Goal: Transaction & Acquisition: Purchase product/service

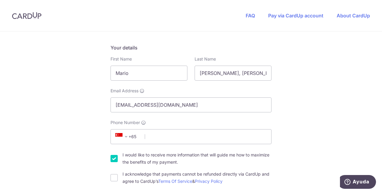
scroll to position [120, 0]
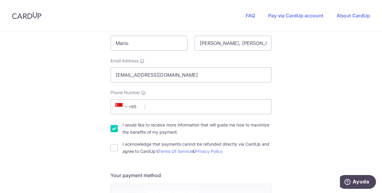
click at [114, 131] on input "I would like to receive more information that will guide me how to maximize the…" at bounding box center [113, 128] width 7 height 7
click at [113, 131] on input "I would like to receive more information that will guide me how to maximize the…" at bounding box center [113, 128] width 7 height 7
checkbox input "true"
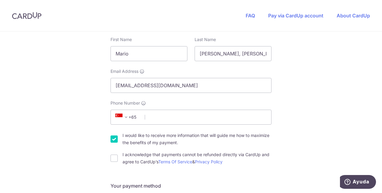
scroll to position [90, 0]
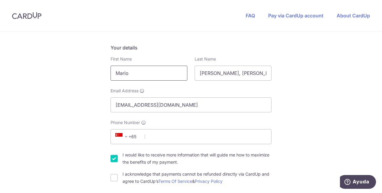
click at [142, 66] on input "Mario" at bounding box center [148, 73] width 77 height 15
drag, startPoint x: 99, startPoint y: 72, endPoint x: 45, endPoint y: 68, distance: 54.5
type input "[PERSON_NAME]"
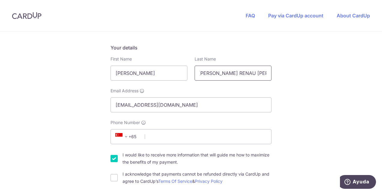
type input "[PERSON_NAME] RENAU [PERSON_NAME]"
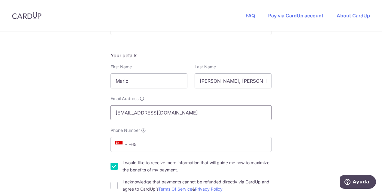
scroll to position [90, 0]
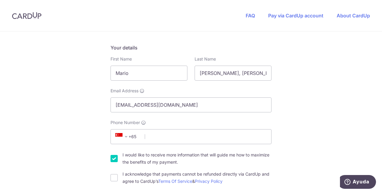
click at [134, 138] on span "+65" at bounding box center [126, 136] width 27 height 7
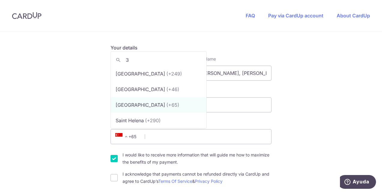
scroll to position [0, 0]
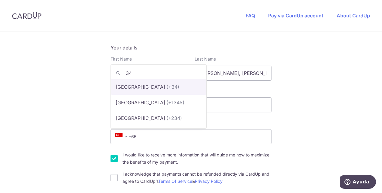
type input "34"
select select "68"
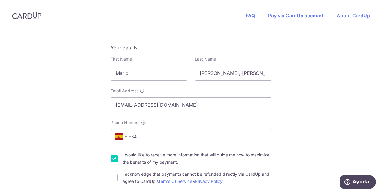
click at [166, 139] on input "Phone Number" at bounding box center [190, 136] width 161 height 15
type input "686658006"
click at [161, 104] on input "[EMAIL_ADDRESS][DOMAIN_NAME]" at bounding box center [190, 105] width 161 height 15
drag, startPoint x: 160, startPoint y: 106, endPoint x: 95, endPoint y: 107, distance: 64.3
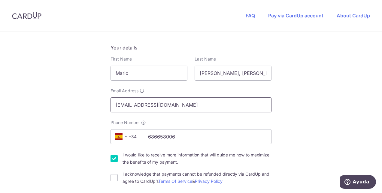
type input "daniel.fernandezrenauatienza@insead.edu"
click at [249, 72] on input "[PERSON_NAME], [PERSON_NAME] [PERSON_NAME] & [PERSON_NAME]" at bounding box center [233, 73] width 77 height 15
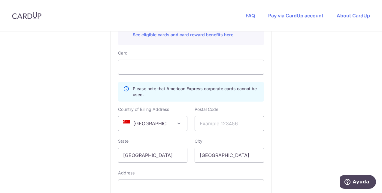
scroll to position [360, 0]
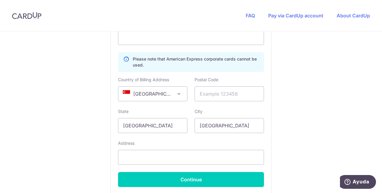
click at [169, 92] on span "[GEOGRAPHIC_DATA]" at bounding box center [152, 94] width 69 height 14
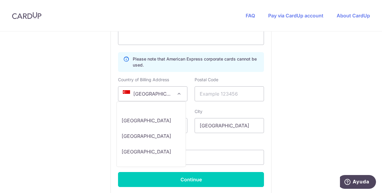
scroll to position [3202, 0]
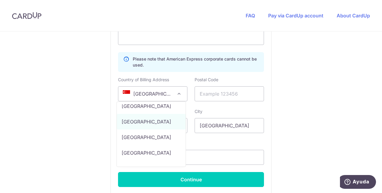
click at [181, 94] on span "[GEOGRAPHIC_DATA]" at bounding box center [152, 93] width 69 height 15
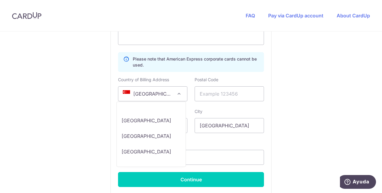
click at [173, 90] on span "[GEOGRAPHIC_DATA]" at bounding box center [152, 94] width 69 height 14
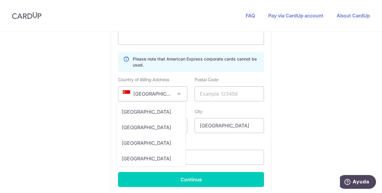
scroll to position [3368, 0]
select select "ES"
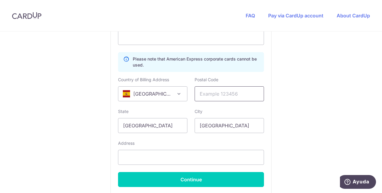
click at [229, 93] on input "text" at bounding box center [229, 93] width 69 height 15
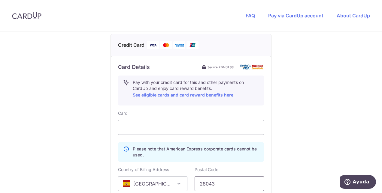
scroll to position [300, 0]
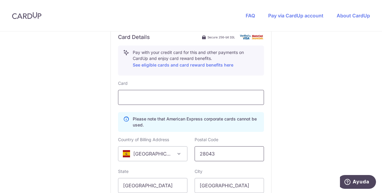
type input "28043"
click at [74, 106] on div "You are paying Treemoon Pte Ltd Treemoon Pte Ltd uses CardUp to accept payments…" at bounding box center [191, 22] width 382 height 582
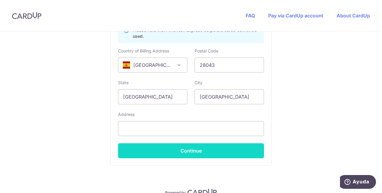
scroll to position [390, 0]
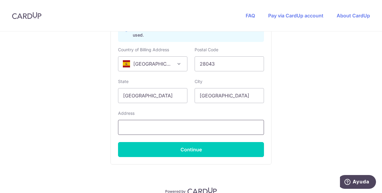
click at [160, 125] on input "text" at bounding box center [191, 127] width 146 height 15
click at [120, 98] on input "[GEOGRAPHIC_DATA]" at bounding box center [152, 95] width 69 height 15
drag, startPoint x: 121, startPoint y: 97, endPoint x: 168, endPoint y: 96, distance: 46.8
click at [168, 96] on input "[GEOGRAPHIC_DATA]" at bounding box center [152, 95] width 69 height 15
type input "SPAIN"
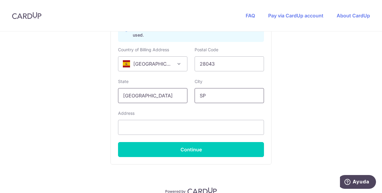
type input "S"
type input "MADRID"
drag, startPoint x: 165, startPoint y: 126, endPoint x: 170, endPoint y: 126, distance: 4.8
click at [168, 126] on input "text" at bounding box center [191, 127] width 146 height 15
type input "EMILIANO BARRAL 10B"
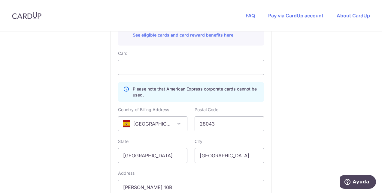
scroll to position [419, 0]
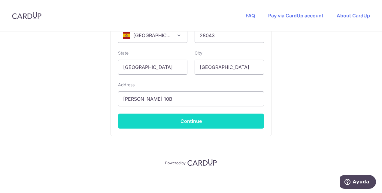
click at [183, 121] on button "Continue" at bounding box center [191, 121] width 146 height 15
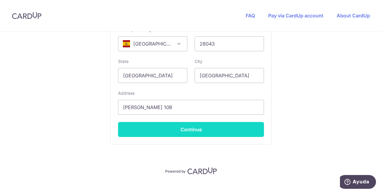
scroll to position [155, 0]
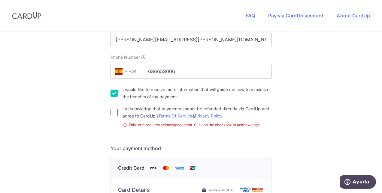
click at [110, 112] on input "I acknowledge that payments cannot be refunded directly via CardUp and agree to…" at bounding box center [113, 112] width 7 height 7
checkbox input "true"
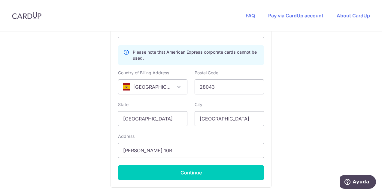
scroll to position [419, 0]
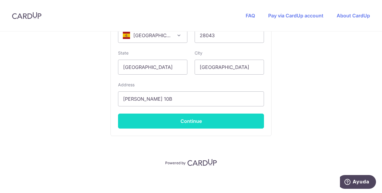
click at [190, 124] on button "Continue" at bounding box center [191, 121] width 146 height 15
type input "**** 9075"
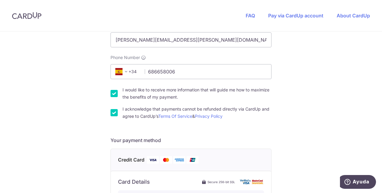
scroll to position [142, 0]
